Goal: Check status: Check status

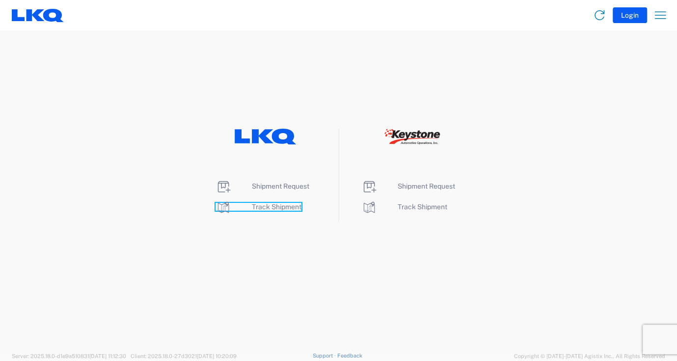
click at [266, 209] on span "Track Shipment" at bounding box center [277, 207] width 50 height 8
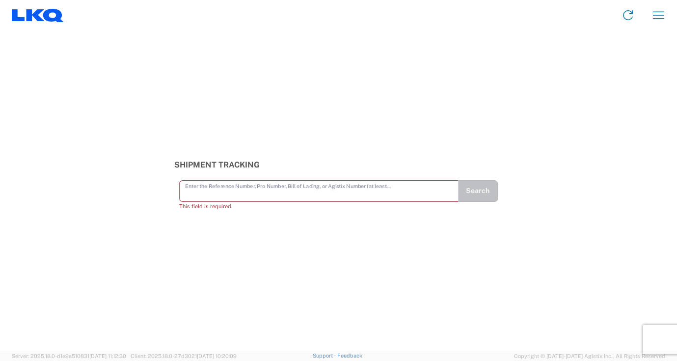
paste input "56411578"
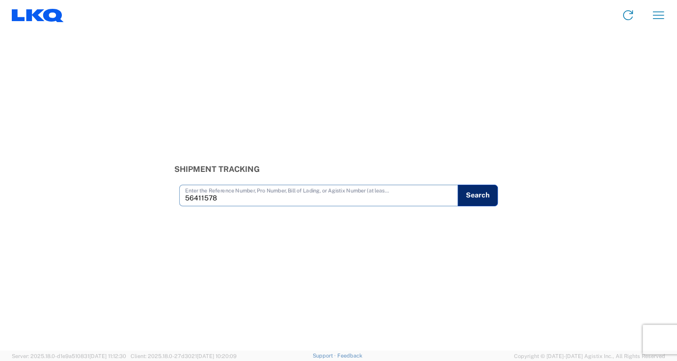
type input "56411578"
click at [475, 196] on button "Search" at bounding box center [478, 196] width 40 height 22
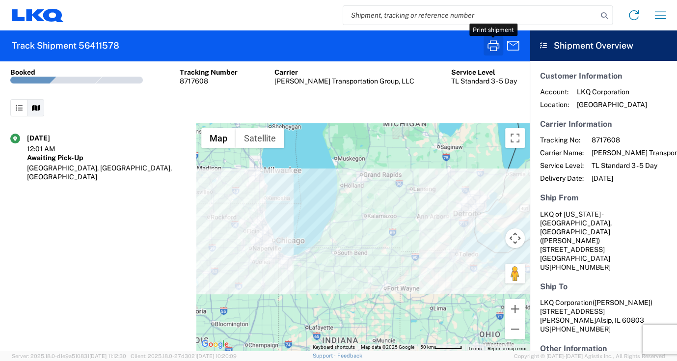
click at [491, 47] on icon "button" at bounding box center [494, 46] width 16 height 16
